Goal: Information Seeking & Learning: Learn about a topic

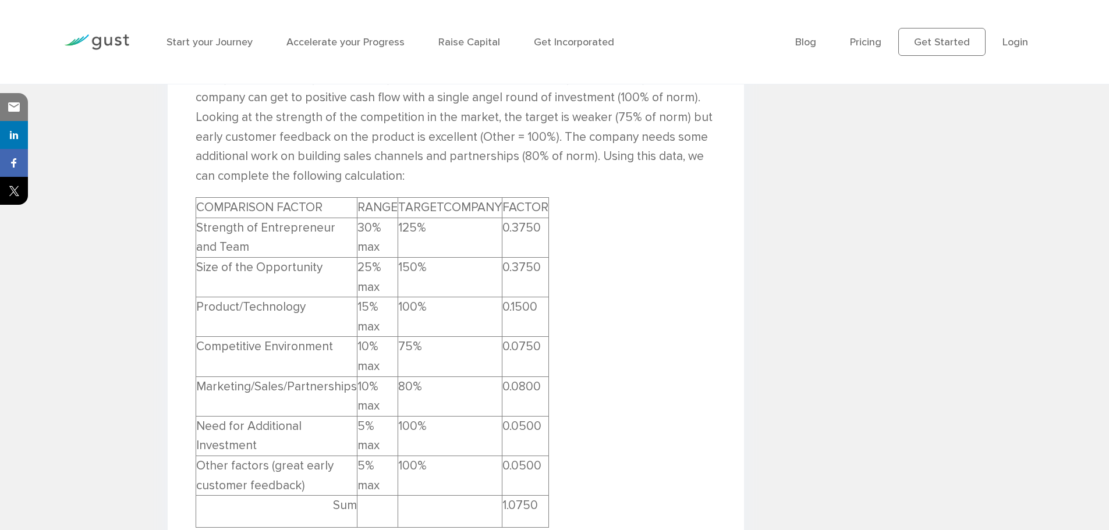
scroll to position [2339, 0]
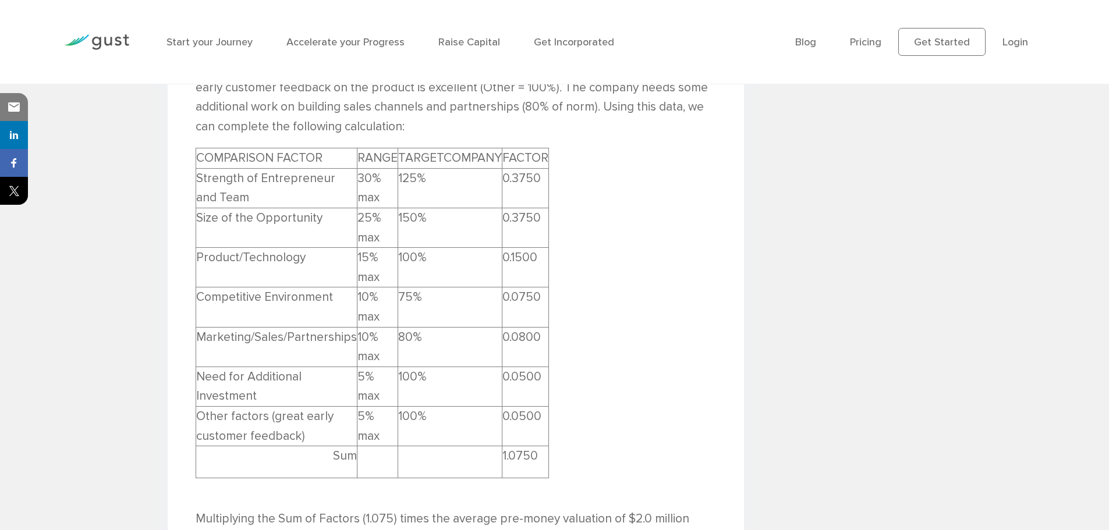
scroll to position [2398, 0]
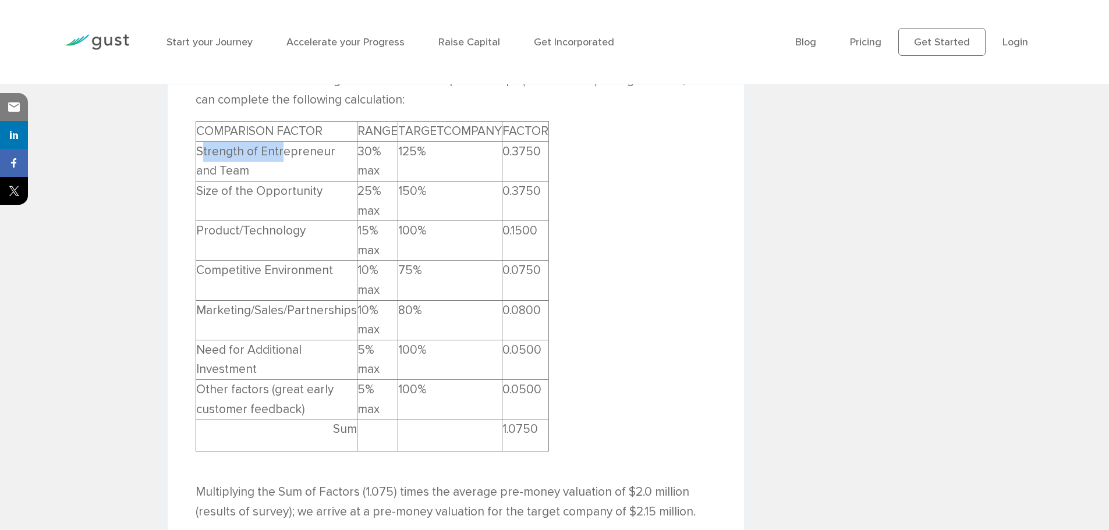
drag, startPoint x: 203, startPoint y: 151, endPoint x: 279, endPoint y: 157, distance: 76.5
click at [279, 154] on td "Strength of Entrepreneur and Team" at bounding box center [276, 161] width 161 height 40
drag, startPoint x: 211, startPoint y: 191, endPoint x: 301, endPoint y: 194, distance: 89.7
click at [301, 194] on td "Size of the Opportunity" at bounding box center [276, 202] width 161 height 40
drag, startPoint x: 229, startPoint y: 229, endPoint x: 276, endPoint y: 229, distance: 47.7
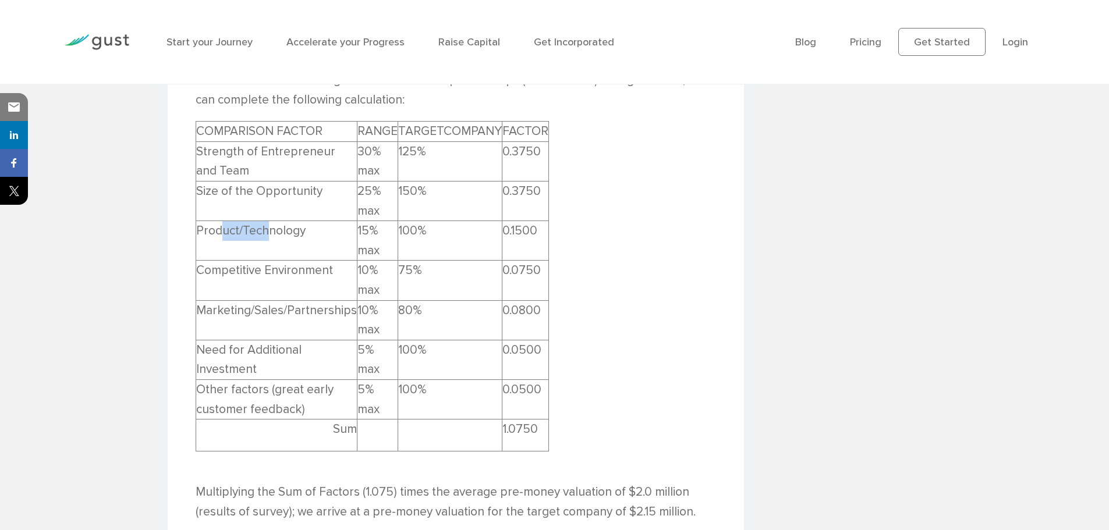
click at [275, 229] on td "Product/Technology" at bounding box center [276, 241] width 161 height 40
drag, startPoint x: 226, startPoint y: 268, endPoint x: 295, endPoint y: 269, distance: 69.3
click at [277, 266] on td "Competitive Environment" at bounding box center [276, 281] width 161 height 40
drag, startPoint x: 222, startPoint y: 310, endPoint x: 299, endPoint y: 310, distance: 77.4
click at [297, 310] on td "Marketing/Sales/Partnerships" at bounding box center [276, 320] width 161 height 40
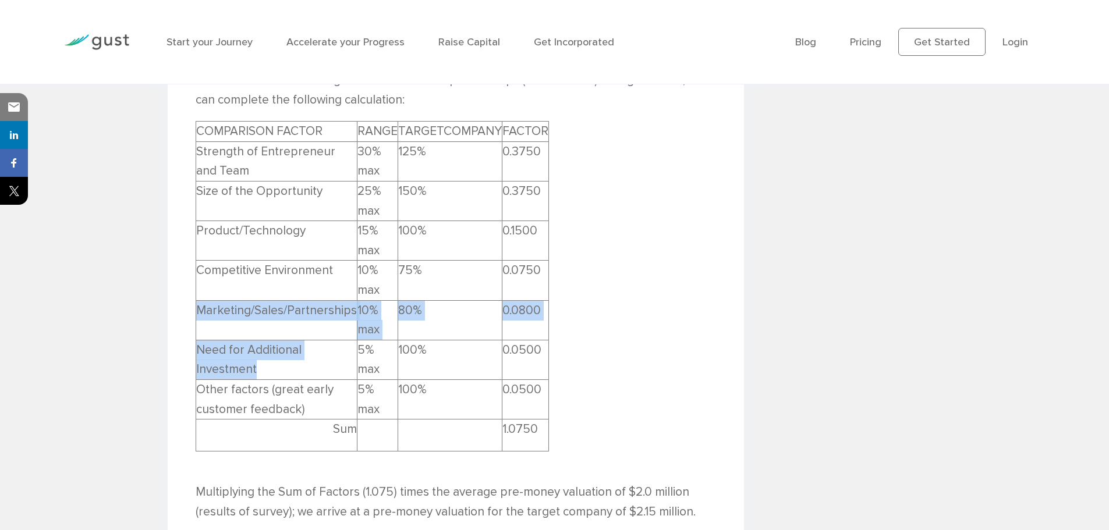
drag, startPoint x: 275, startPoint y: 372, endPoint x: 219, endPoint y: 336, distance: 66.8
click at [197, 333] on tbody "COMPARISON FACTOR RANGE TARGETCOMPANY FACTOR Strength of Entrepreneur and Team …" at bounding box center [372, 287] width 353 height 330
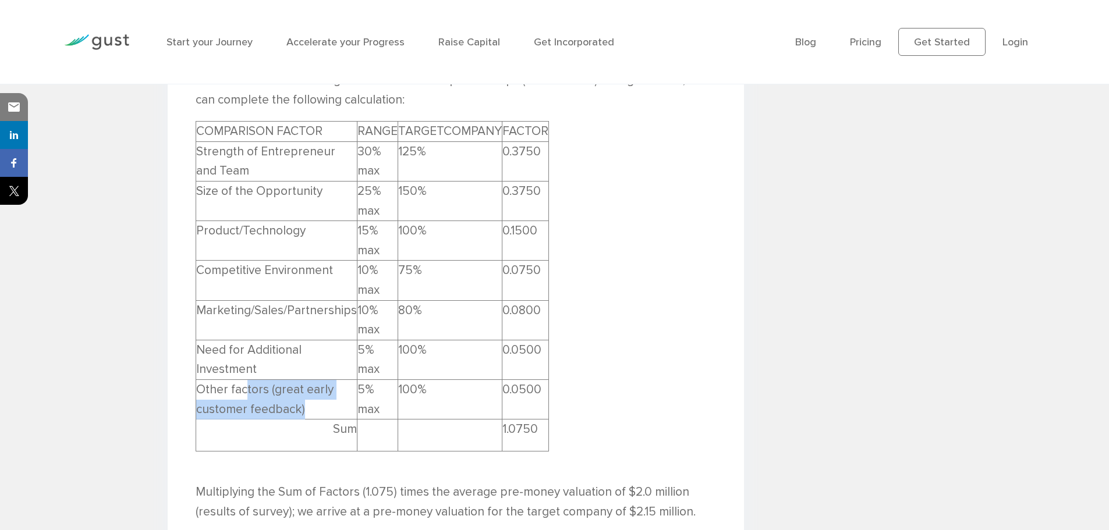
drag, startPoint x: 306, startPoint y: 410, endPoint x: 240, endPoint y: 389, distance: 69.2
click at [242, 389] on td "Other factors (great early customer feedback)" at bounding box center [276, 400] width 161 height 40
click at [223, 389] on td "Other factors (great early customer feedback)" at bounding box center [276, 400] width 161 height 40
drag, startPoint x: 535, startPoint y: 429, endPoint x: 496, endPoint y: 428, distance: 39.0
click at [502, 428] on td "1.0750" at bounding box center [525, 436] width 47 height 32
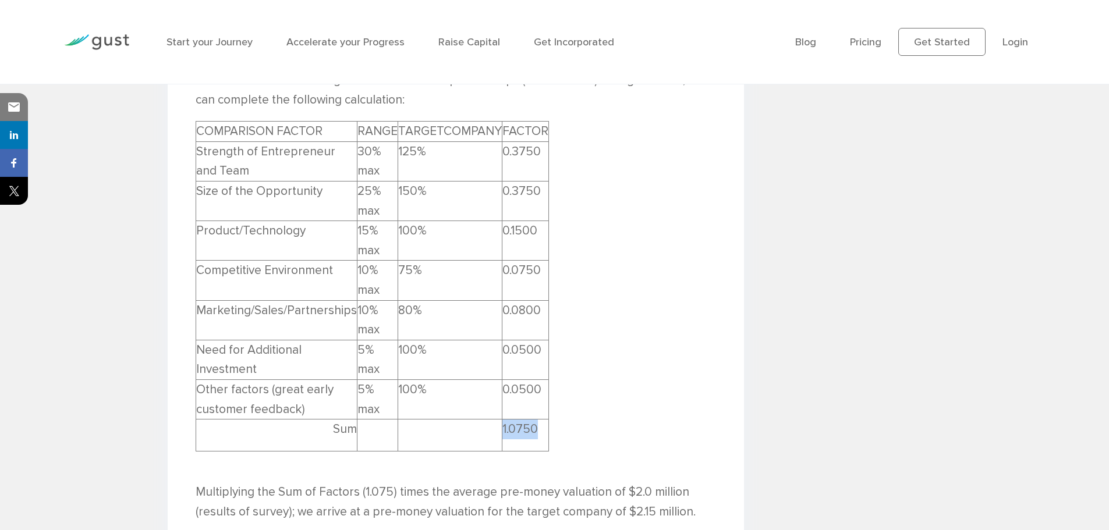
click at [532, 426] on td "1.0750" at bounding box center [525, 436] width 47 height 32
click at [532, 429] on td "1.0750" at bounding box center [525, 436] width 47 height 32
drag, startPoint x: 532, startPoint y: 430, endPoint x: 498, endPoint y: 431, distance: 33.8
click at [502, 431] on td "1.0750" at bounding box center [525, 436] width 47 height 32
click at [526, 432] on td "1.0750" at bounding box center [525, 436] width 47 height 32
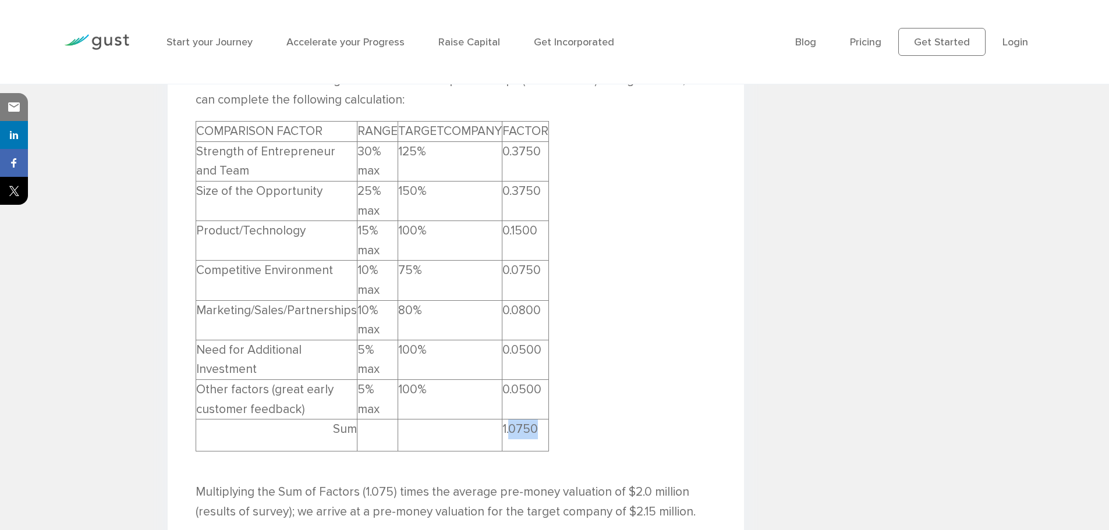
drag, startPoint x: 532, startPoint y: 429, endPoint x: 505, endPoint y: 428, distance: 27.4
click at [505, 428] on td "1.0750" at bounding box center [525, 436] width 47 height 32
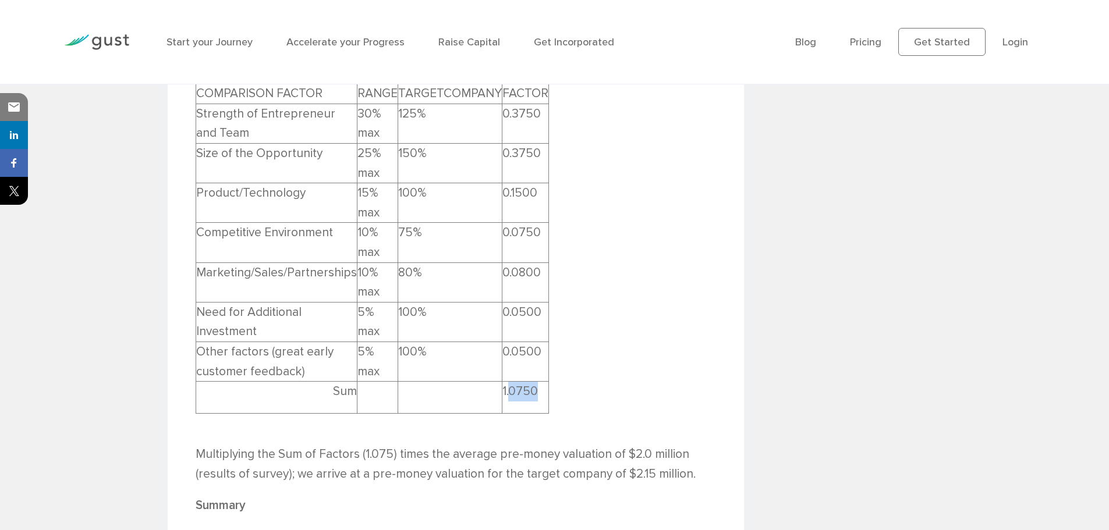
scroll to position [2456, 0]
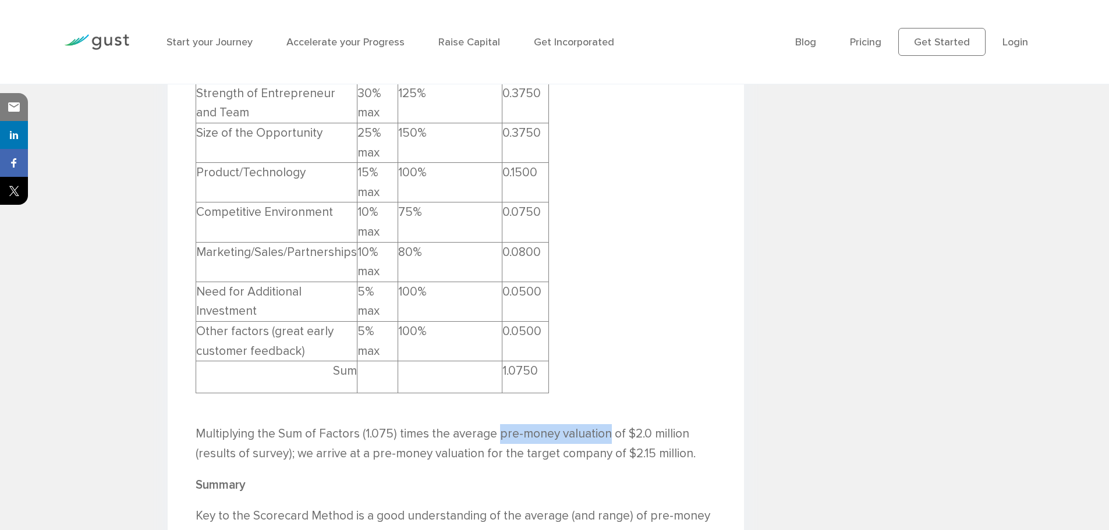
drag, startPoint x: 496, startPoint y: 432, endPoint x: 603, endPoint y: 433, distance: 107.1
click at [603, 433] on p "Multiplying the Sum of Factors (1.075) times the average pre-money valuation of…" at bounding box center [456, 443] width 520 height 39
drag, startPoint x: 622, startPoint y: 430, endPoint x: 677, endPoint y: 430, distance: 54.7
click at [678, 431] on p "Multiplying the Sum of Factors (1.075) times the average pre-money valuation of…" at bounding box center [456, 443] width 520 height 39
click at [638, 434] on p "Multiplying the Sum of Factors (1.075) times the average pre-money valuation of…" at bounding box center [456, 443] width 520 height 39
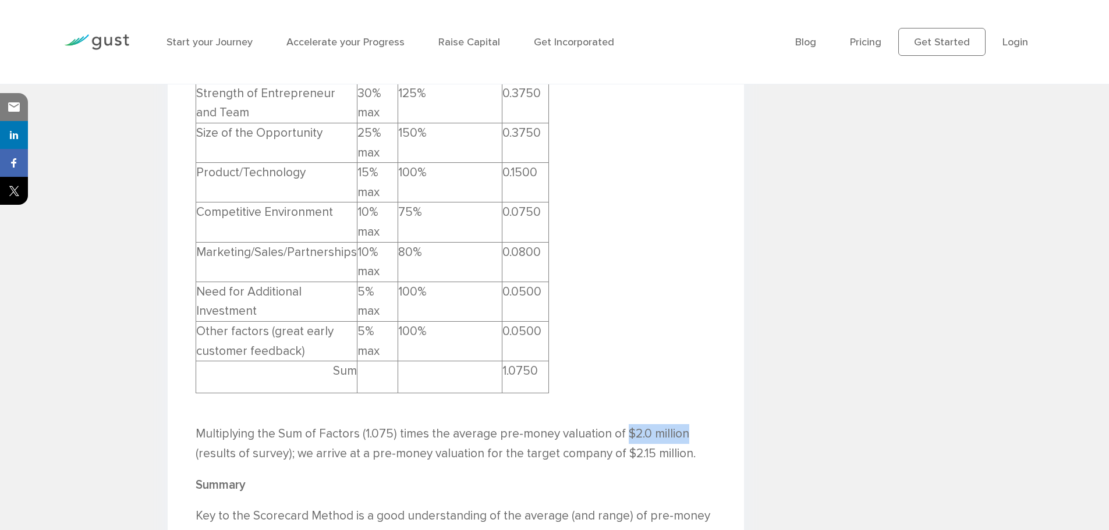
drag, startPoint x: 623, startPoint y: 434, endPoint x: 681, endPoint y: 430, distance: 58.9
click at [681, 430] on p "Multiplying the Sum of Factors (1.075) times the average pre-money valuation of…" at bounding box center [456, 443] width 520 height 39
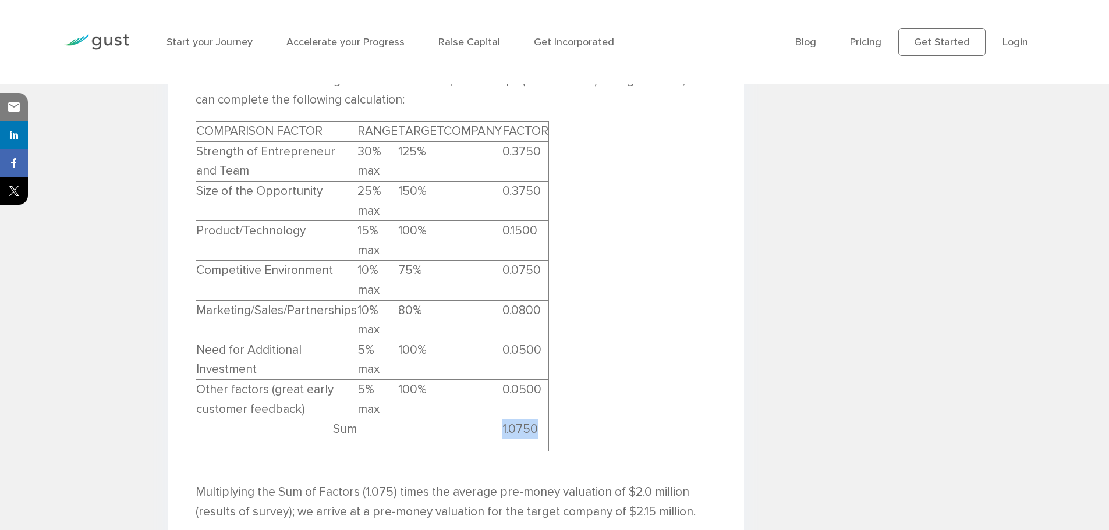
drag, startPoint x: 496, startPoint y: 427, endPoint x: 532, endPoint y: 428, distance: 36.1
click at [532, 428] on td "1.0750" at bounding box center [525, 436] width 47 height 32
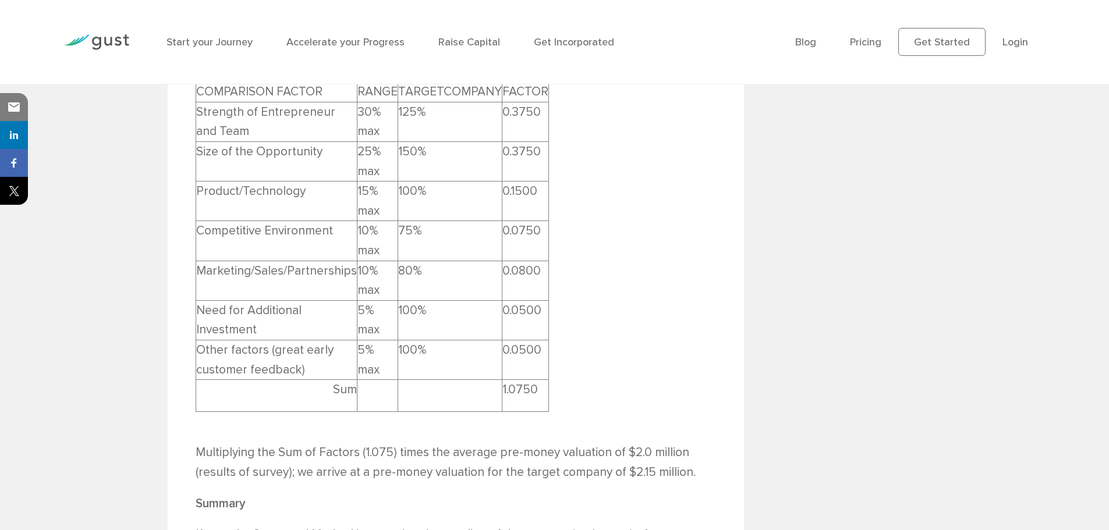
scroll to position [2456, 0]
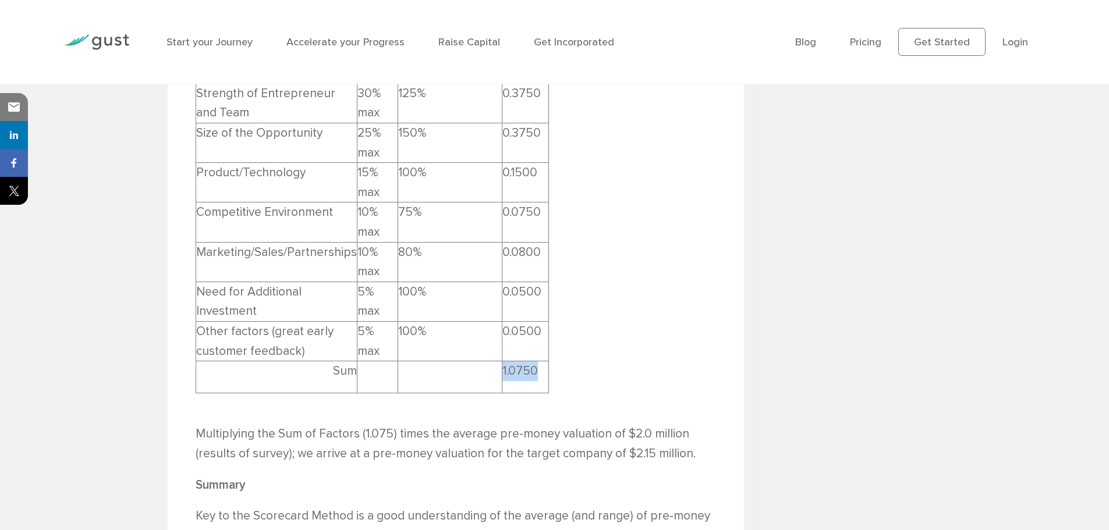
drag, startPoint x: 496, startPoint y: 370, endPoint x: 530, endPoint y: 364, distance: 33.7
click at [530, 364] on td "1.0750" at bounding box center [525, 377] width 47 height 32
click at [532, 374] on td "1.0750" at bounding box center [525, 377] width 47 height 32
click at [363, 431] on p "Multiplying the Sum of Factors (1.075) times the average pre-money valuation of…" at bounding box center [456, 443] width 520 height 39
click at [388, 434] on p "Multiplying the Sum of Factors (1.075) times the average pre-money valuation of…" at bounding box center [456, 443] width 520 height 39
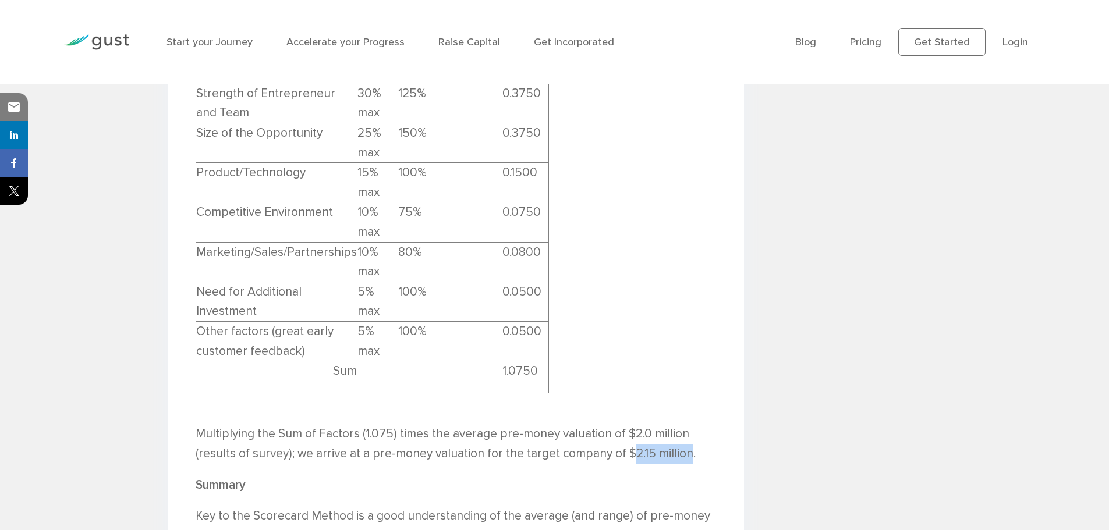
drag, startPoint x: 626, startPoint y: 452, endPoint x: 687, endPoint y: 452, distance: 61.1
click at [687, 452] on p "Multiplying the Sum of Factors (1.075) times the average pre-money valuation of…" at bounding box center [456, 443] width 520 height 39
click at [559, 456] on p "Multiplying the Sum of Factors (1.075) times the average pre-money valuation of…" at bounding box center [456, 443] width 520 height 39
drag, startPoint x: 622, startPoint y: 449, endPoint x: 686, endPoint y: 452, distance: 64.7
click at [686, 452] on p "Multiplying the Sum of Factors (1.075) times the average pre-money valuation of…" at bounding box center [456, 443] width 520 height 39
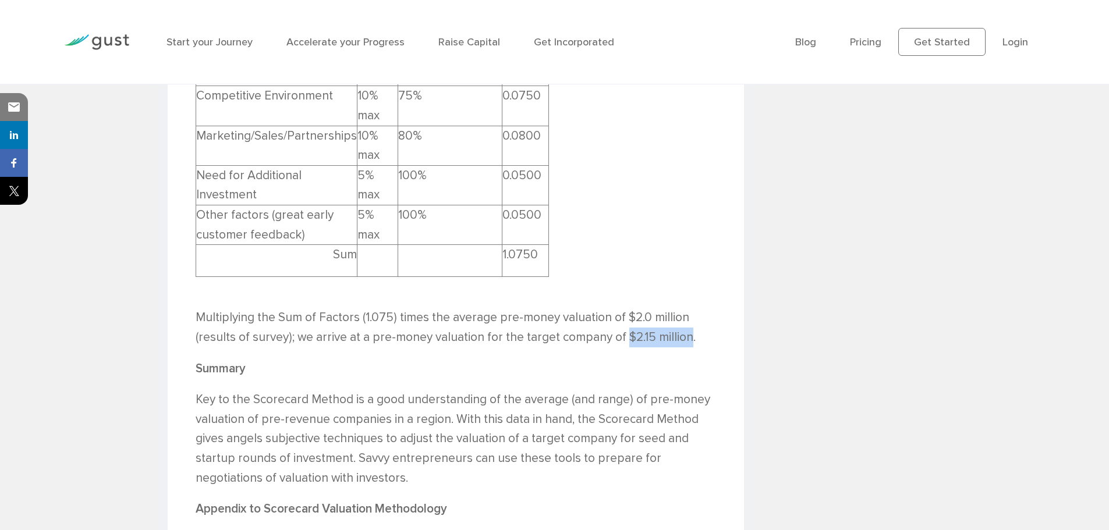
scroll to position [2339, 0]
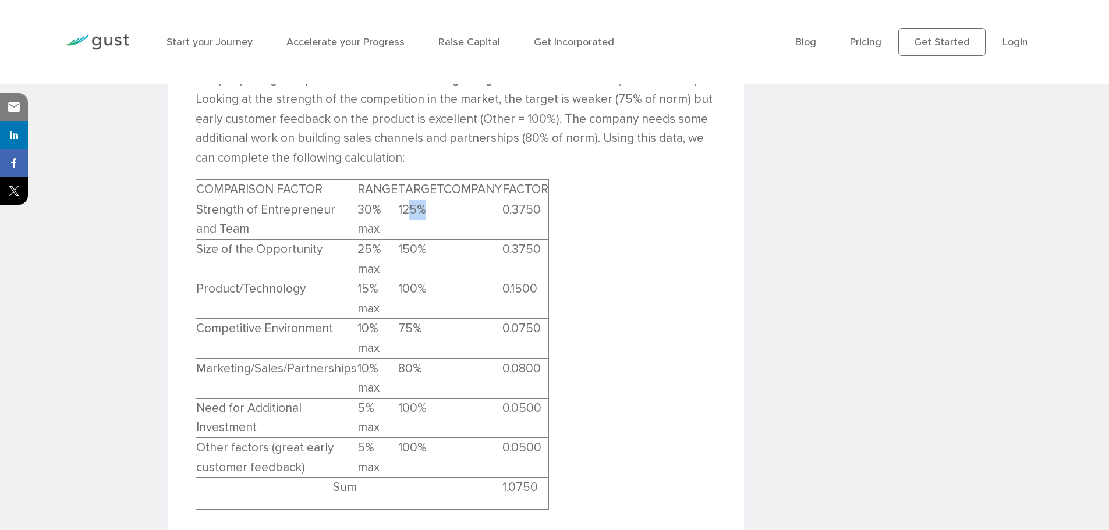
drag, startPoint x: 401, startPoint y: 209, endPoint x: 424, endPoint y: 206, distance: 23.0
click at [424, 206] on td "125%" at bounding box center [449, 220] width 104 height 40
click at [417, 246] on td "150%" at bounding box center [449, 260] width 104 height 40
drag, startPoint x: 215, startPoint y: 324, endPoint x: 309, endPoint y: 327, distance: 93.7
click at [309, 327] on td "Competitive Environment" at bounding box center [276, 339] width 161 height 40
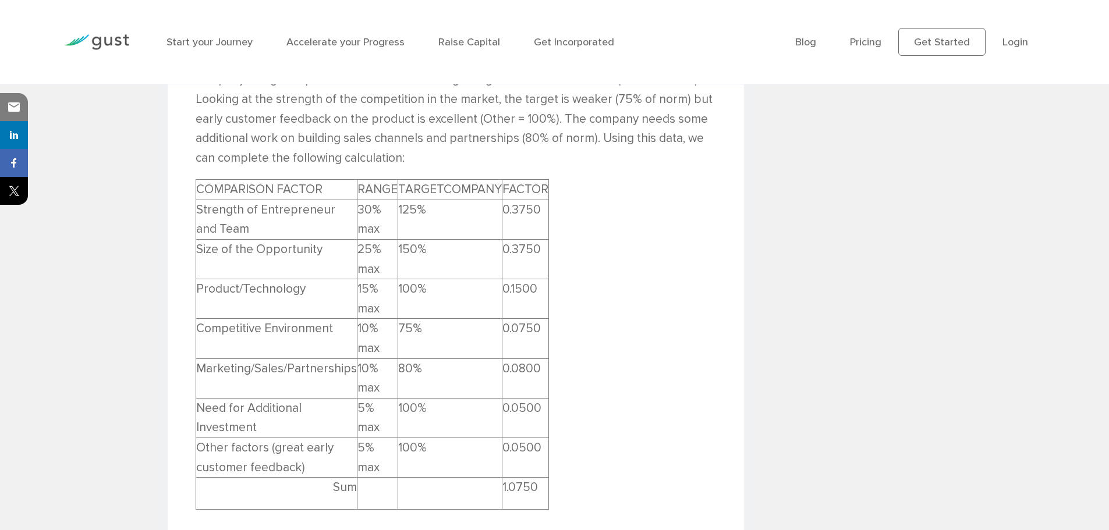
click at [324, 330] on td "Competitive Environment" at bounding box center [276, 339] width 161 height 40
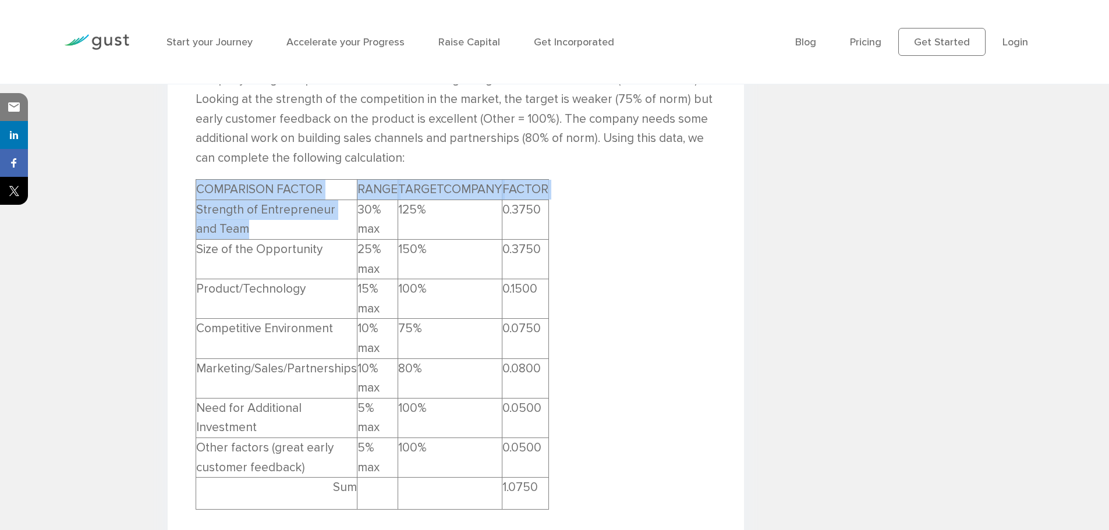
drag, startPoint x: 265, startPoint y: 230, endPoint x: 189, endPoint y: 197, distance: 82.6
click at [245, 220] on td "Strength of Entrepreneur and Team" at bounding box center [276, 220] width 161 height 40
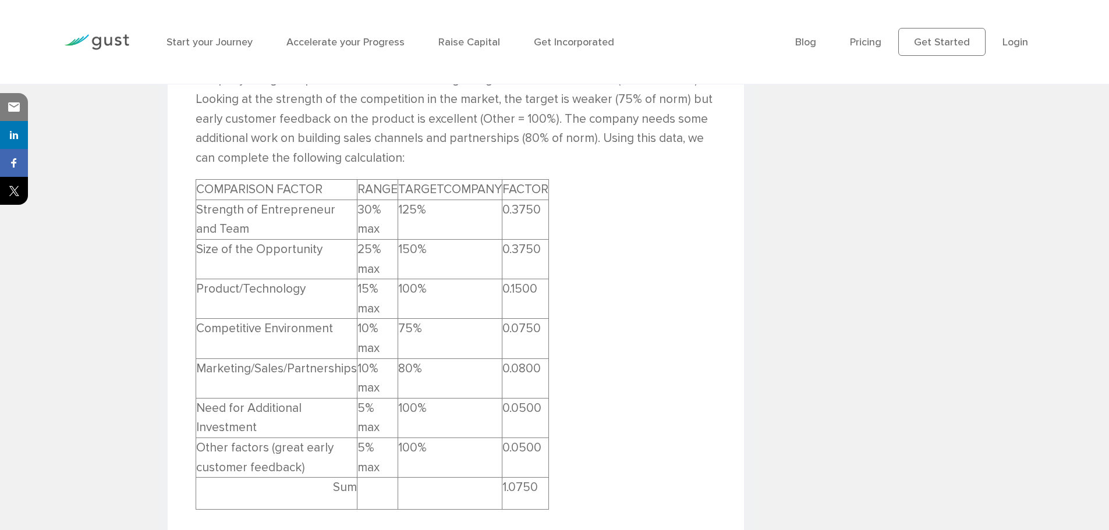
click at [261, 227] on td "Strength of Entrepreneur and Team" at bounding box center [276, 220] width 161 height 40
click at [257, 245] on td "Size of the Opportunity" at bounding box center [276, 260] width 161 height 40
drag, startPoint x: 194, startPoint y: 184, endPoint x: 543, endPoint y: 476, distance: 454.4
copy div
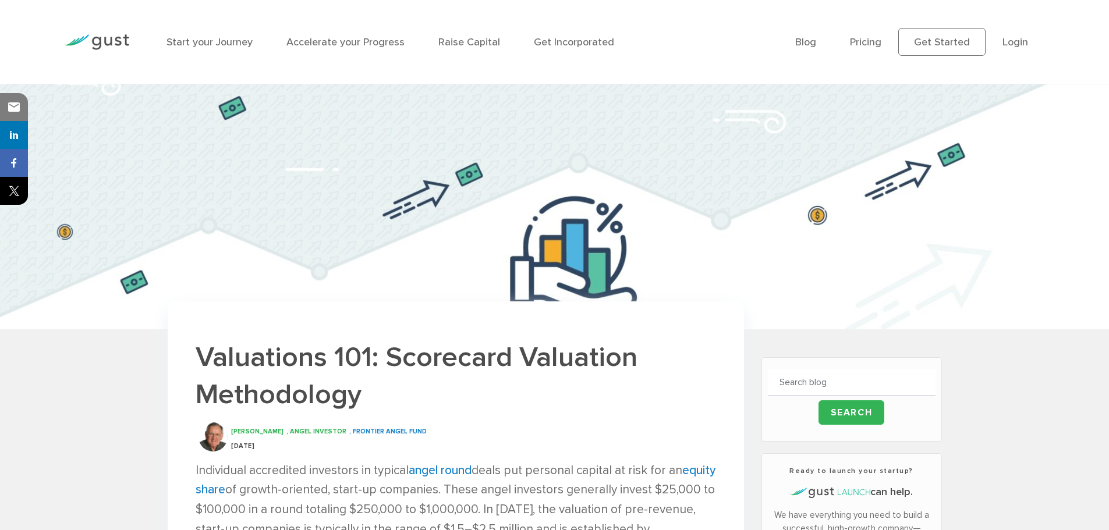
scroll to position [70, 0]
